Goal: Check status: Check status

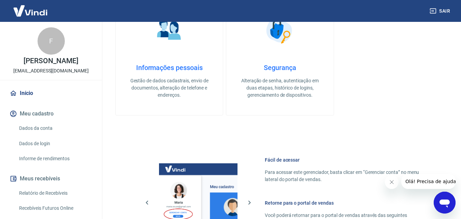
scroll to position [341, 0]
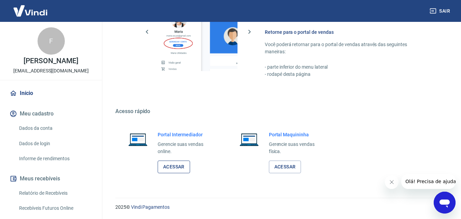
click at [176, 164] on link "Acessar" at bounding box center [174, 166] width 32 height 13
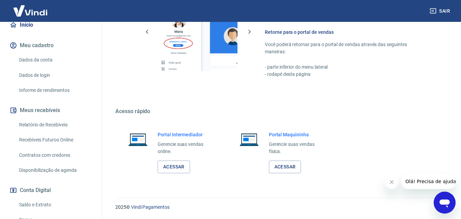
scroll to position [102, 0]
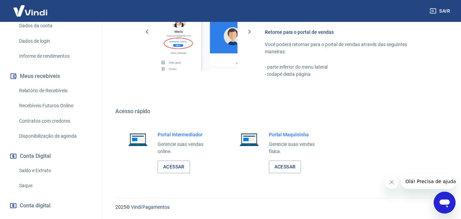
click at [30, 169] on link "Saldo e Extrato" at bounding box center [54, 170] width 77 height 14
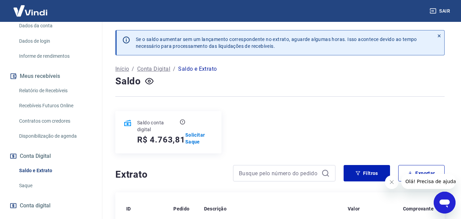
drag, startPoint x: 438, startPoint y: 11, endPoint x: 413, endPoint y: 6, distance: 25.6
click at [437, 11] on button "Sair" at bounding box center [440, 11] width 25 height 13
